Goal: Task Accomplishment & Management: Complete application form

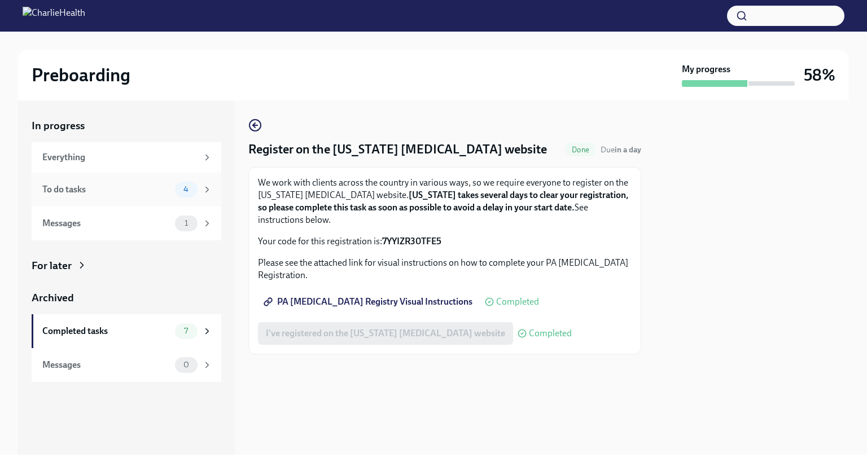
click at [188, 183] on div "4" at bounding box center [186, 190] width 23 height 16
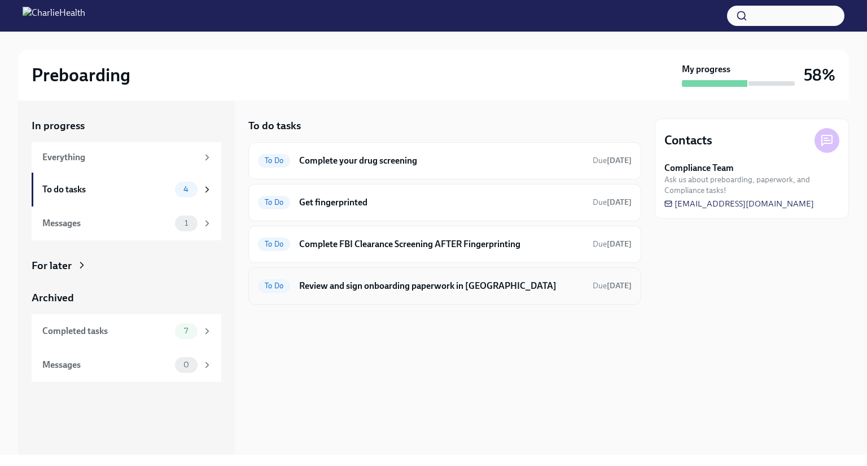
click at [368, 285] on h6 "Review and sign onboarding paperwork in [GEOGRAPHIC_DATA]" at bounding box center [441, 286] width 284 height 12
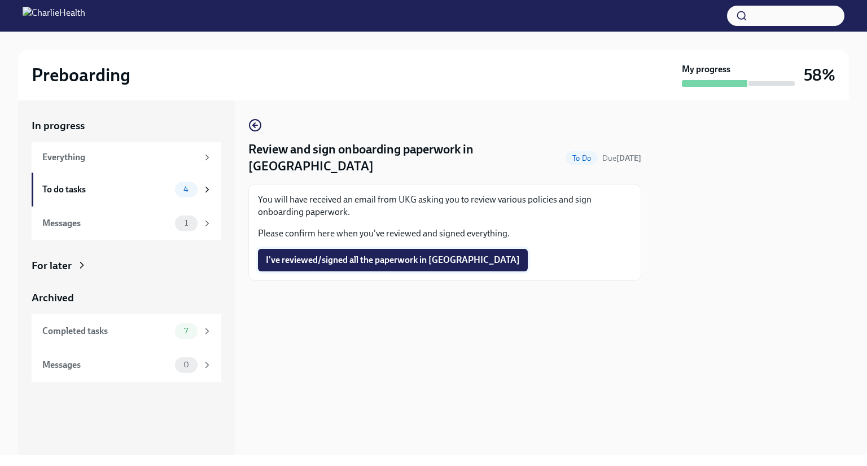
click at [343, 249] on button "I've reviewed/signed all the paperwork in [GEOGRAPHIC_DATA]" at bounding box center [393, 260] width 270 height 23
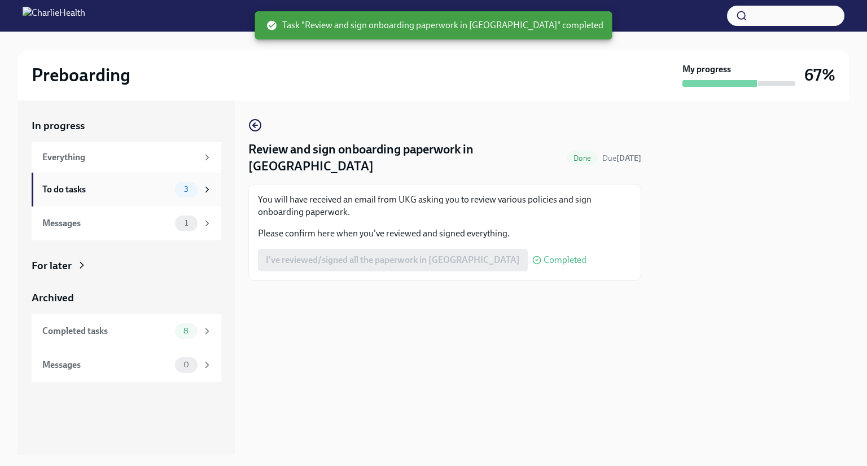
click at [190, 189] on span "3" at bounding box center [186, 189] width 18 height 8
